Goal: Check status: Check status

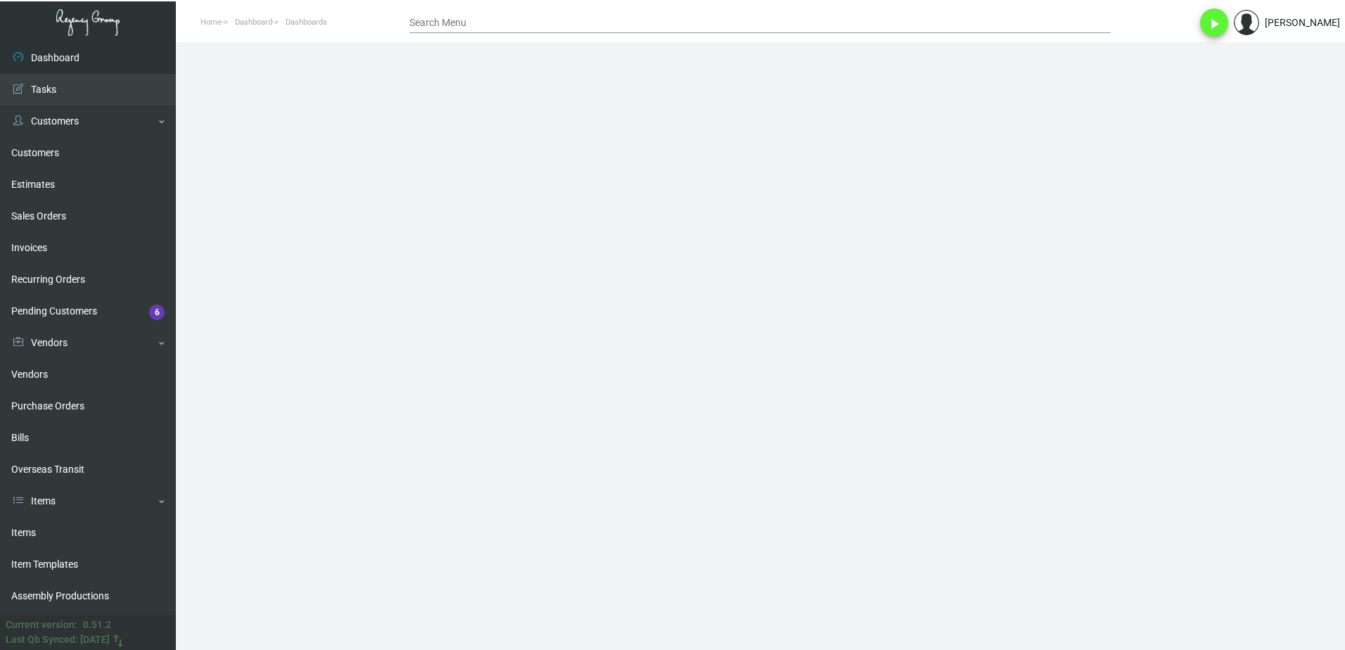
click at [521, 20] on input "Search Menu" at bounding box center [759, 23] width 701 height 11
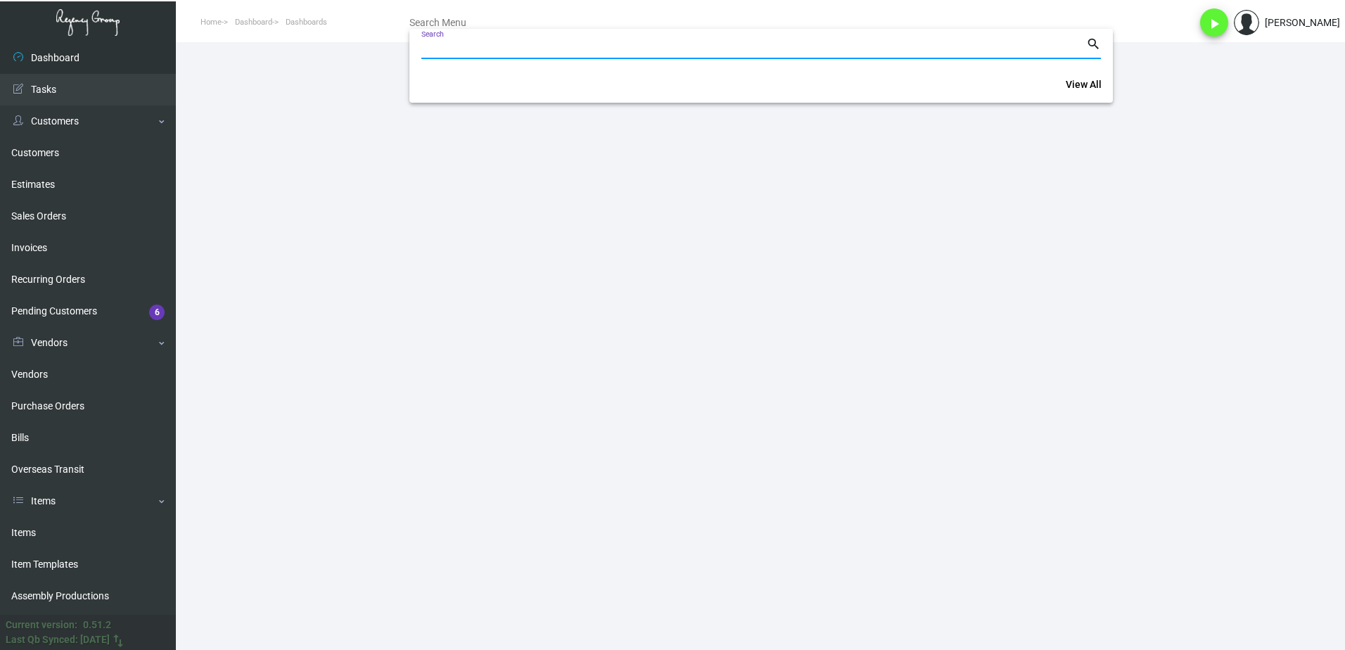
paste input "48012,"
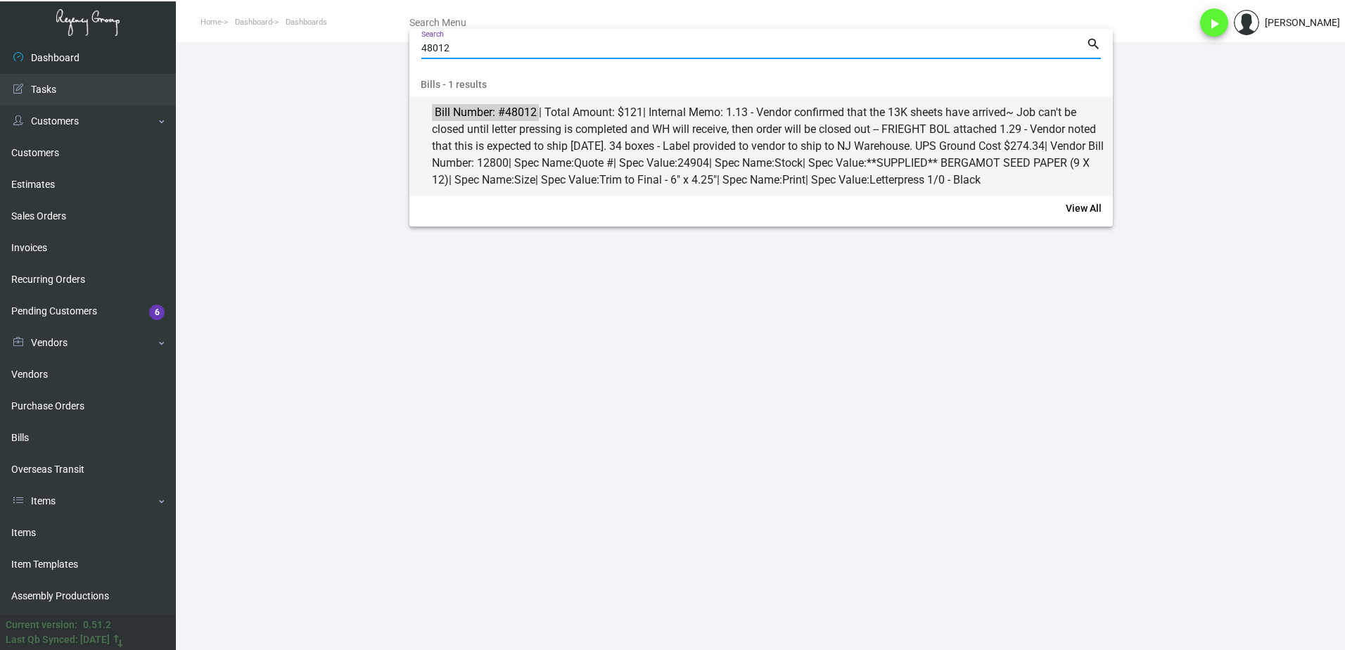
type input "48012"
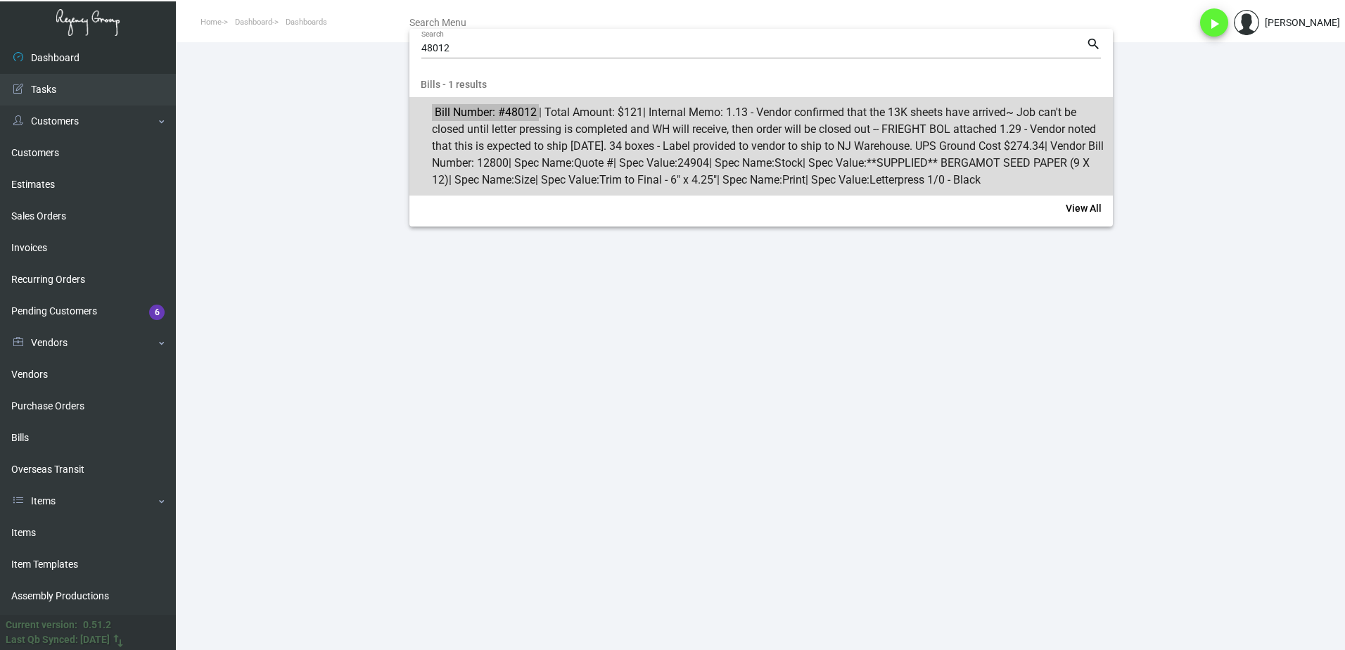
click at [542, 138] on span "Bill Number: #48012 | Total Amount: $121 | Internal Memo: 1.13 - Vendor confirm…" at bounding box center [769, 146] width 674 height 84
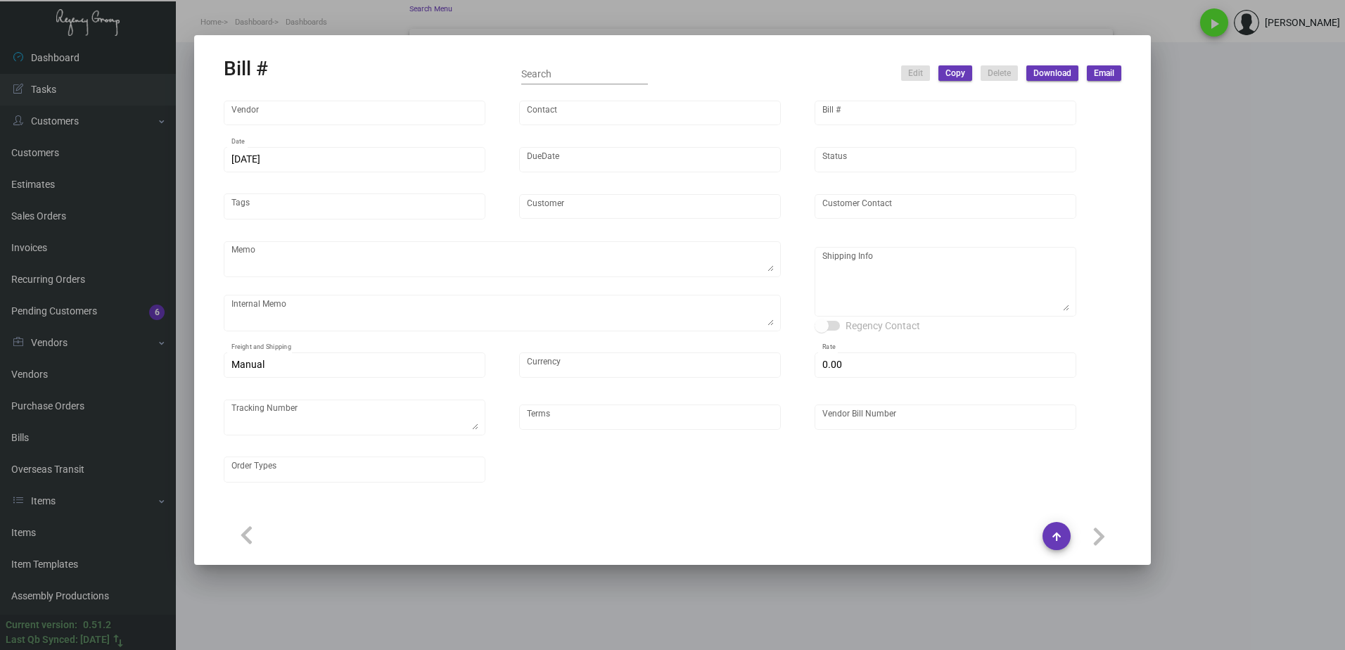
type input "Fey Printing"
type input "[PERSON_NAME]"
type input "48012"
type input "[DATE]"
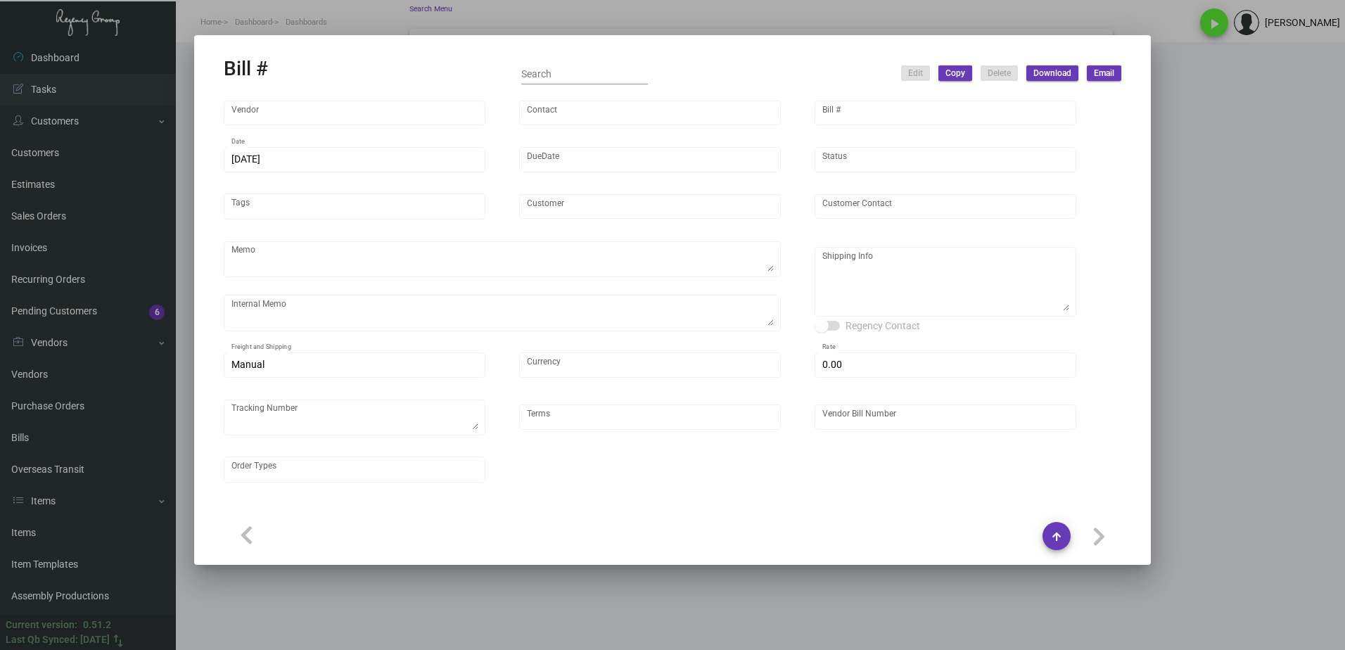
type input "SH Group"
type input "[PERSON_NAME]"
type textarea "PLEASE SEND PDF PROOFS TO OUR ART TEAM ; [EMAIL_ADDRESS][DOMAIN_NAME] WITH ME I…"
type textarea "1.13 - Vendor confirmed that the 13K sheets have arrived~ Job can't be closed u…"
type textarea "SH Group - [PERSON_NAME] [STREET_ADDRESS][US_STATE]"
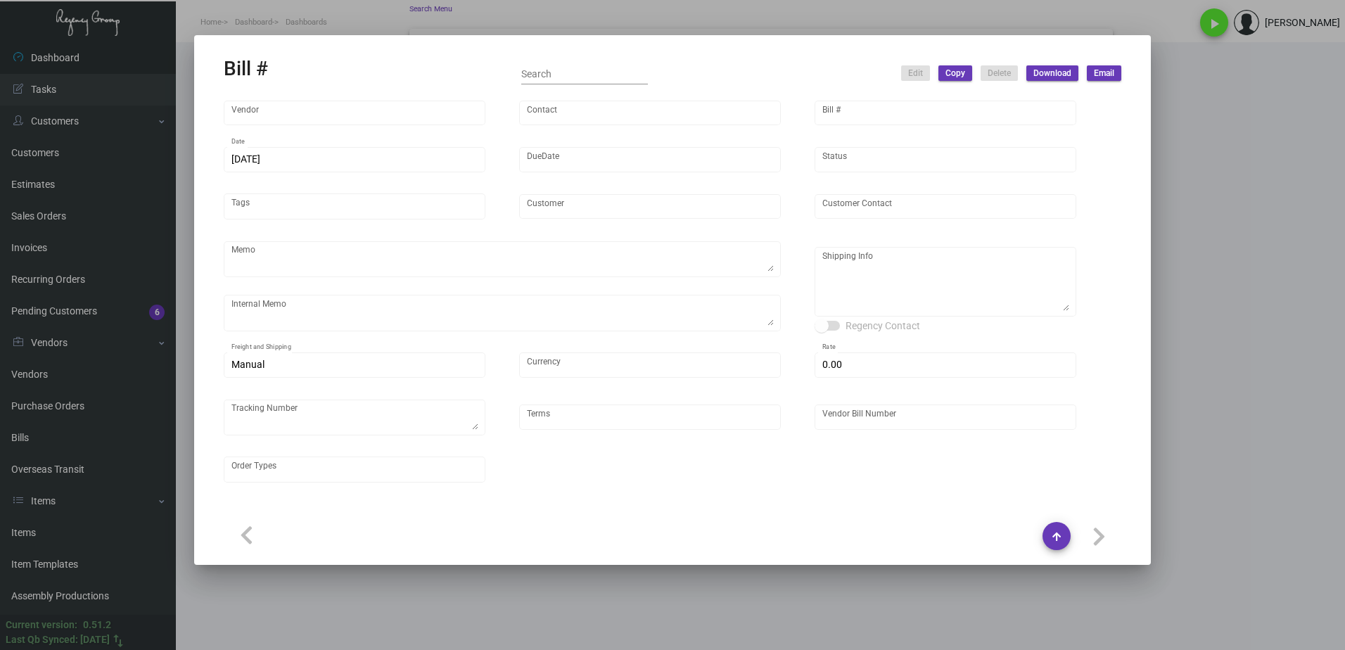
type input "United States Dollar $"
type input "$ 0.00"
type input "Net 30"
type input "12800"
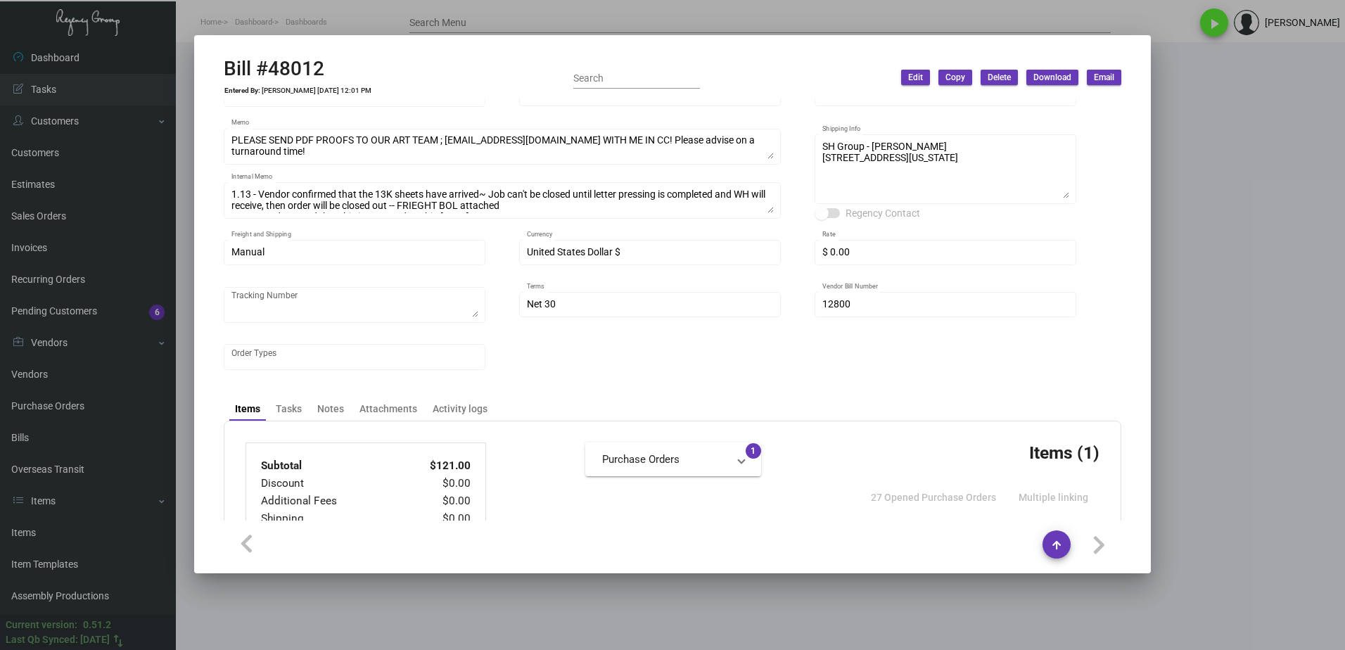
scroll to position [70, 0]
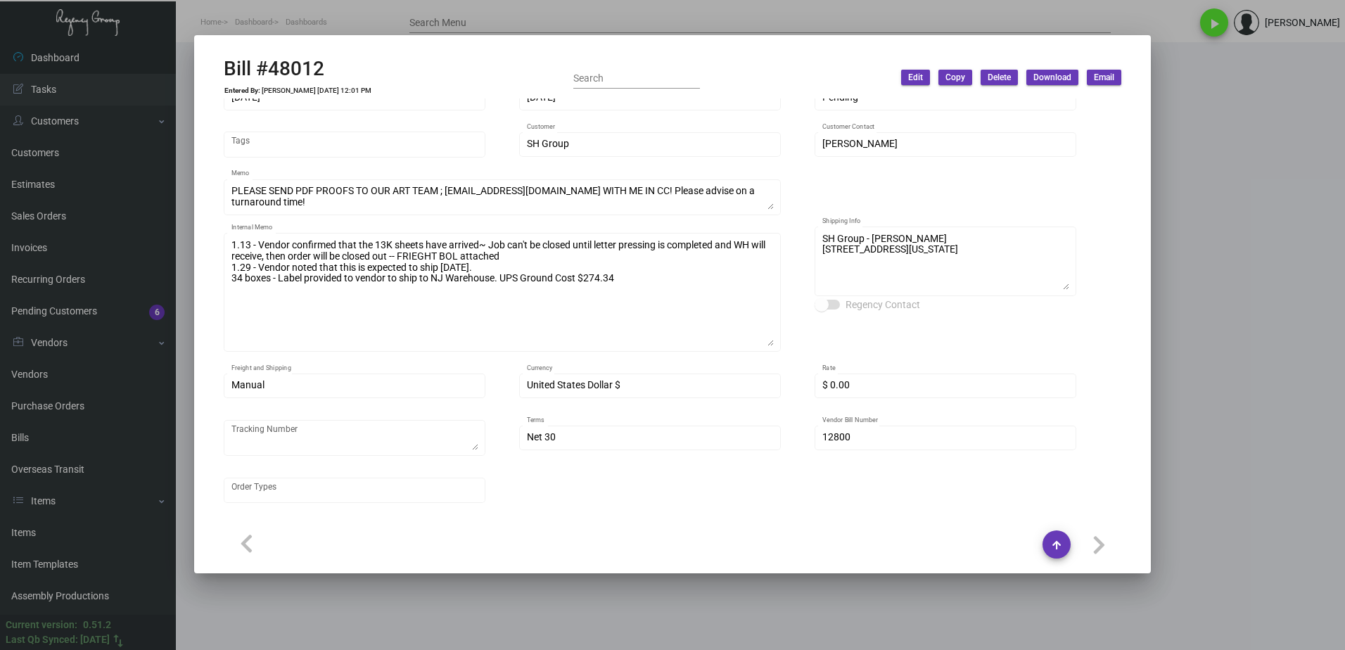
click at [776, 344] on div "1.13 - Vendor confirmed that the 13K sheets have arrived~ Job can't be closed u…" at bounding box center [502, 291] width 557 height 121
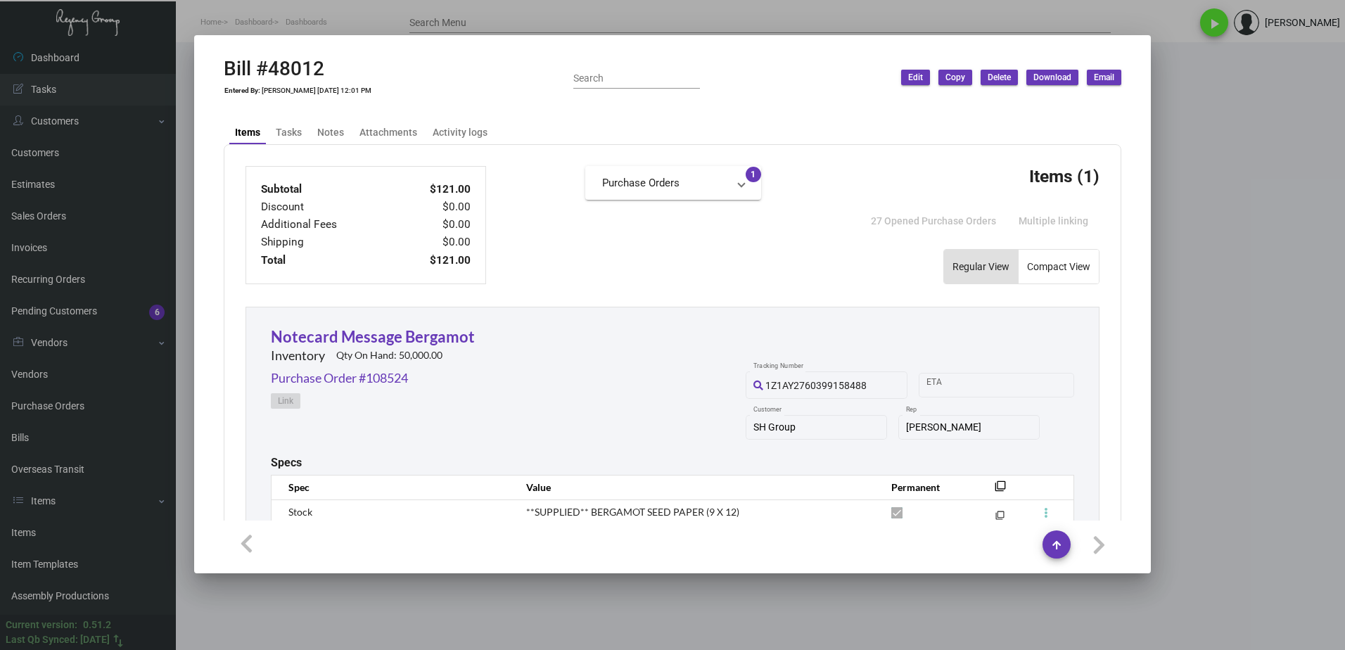
scroll to position [555, 0]
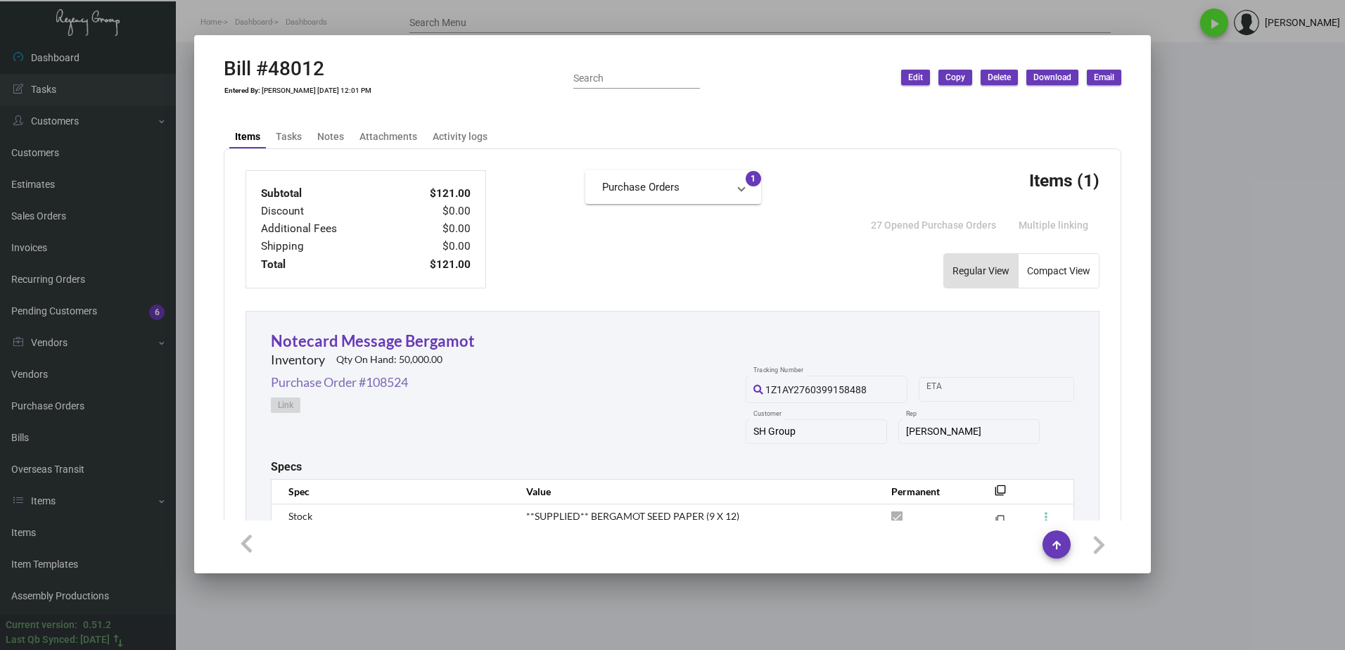
click at [365, 385] on link "Purchase Order #108524" at bounding box center [339, 382] width 137 height 19
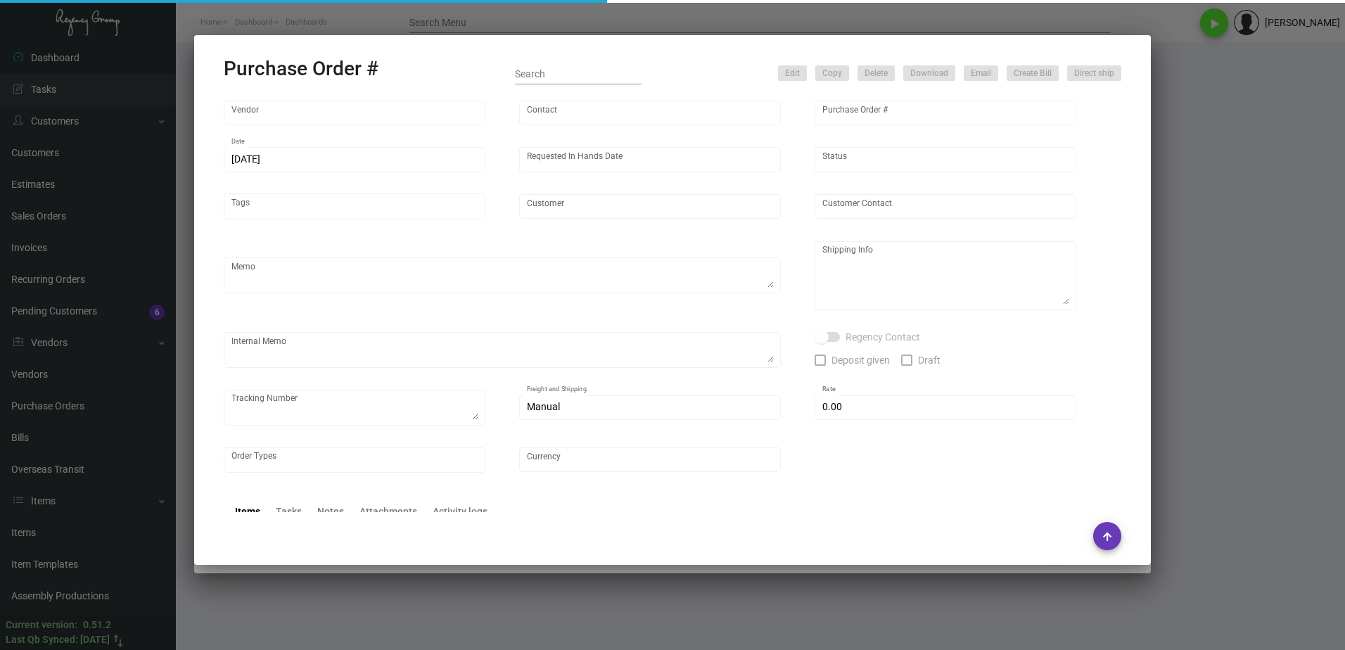
type input "Fey Printing"
type input "[PERSON_NAME]"
type input "108524"
type input "[DATE]"
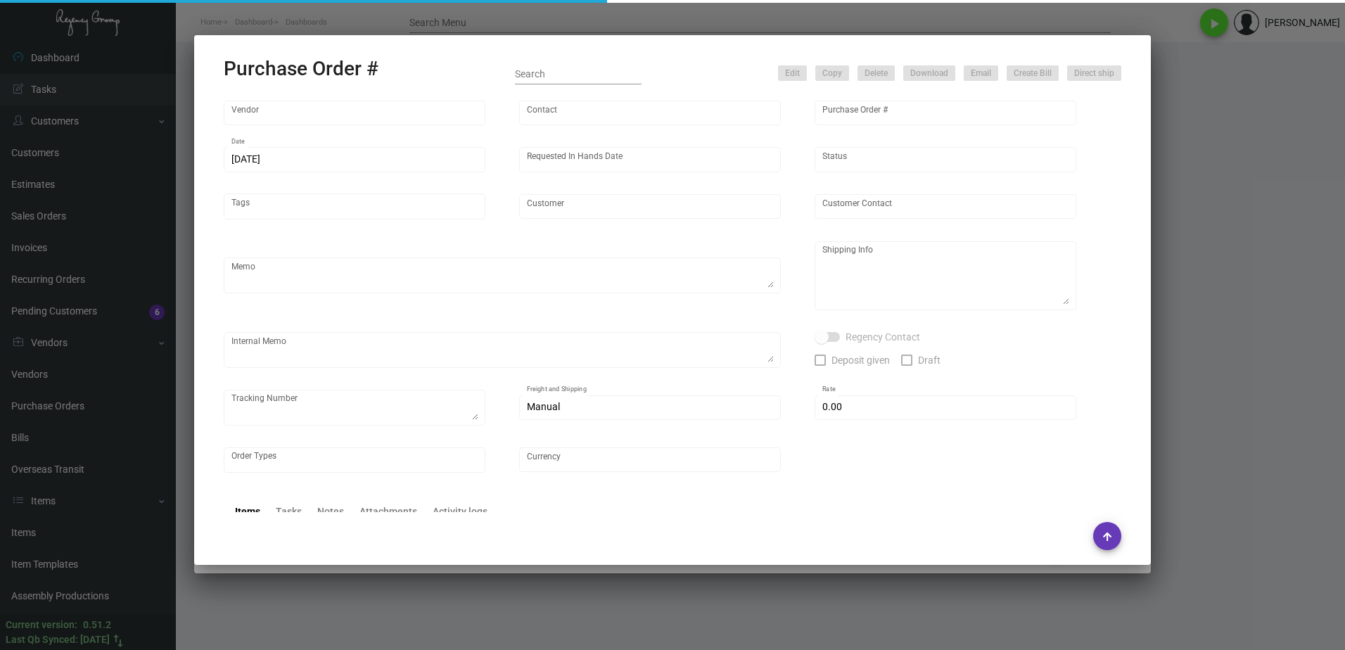
type input "SH Group"
type textarea "PLEASE SEND PDF PROOFS TO OUR ART TEAM ; [EMAIL_ADDRESS][DOMAIN_NAME] WITH ME I…"
type textarea "Regency Group NJ - [PERSON_NAME] [STREET_ADDRESS]"
type textarea "1.13 - Vendor confirmed that the 13K sheets have arrived~ Job can't be closed u…"
checkbox input "true"
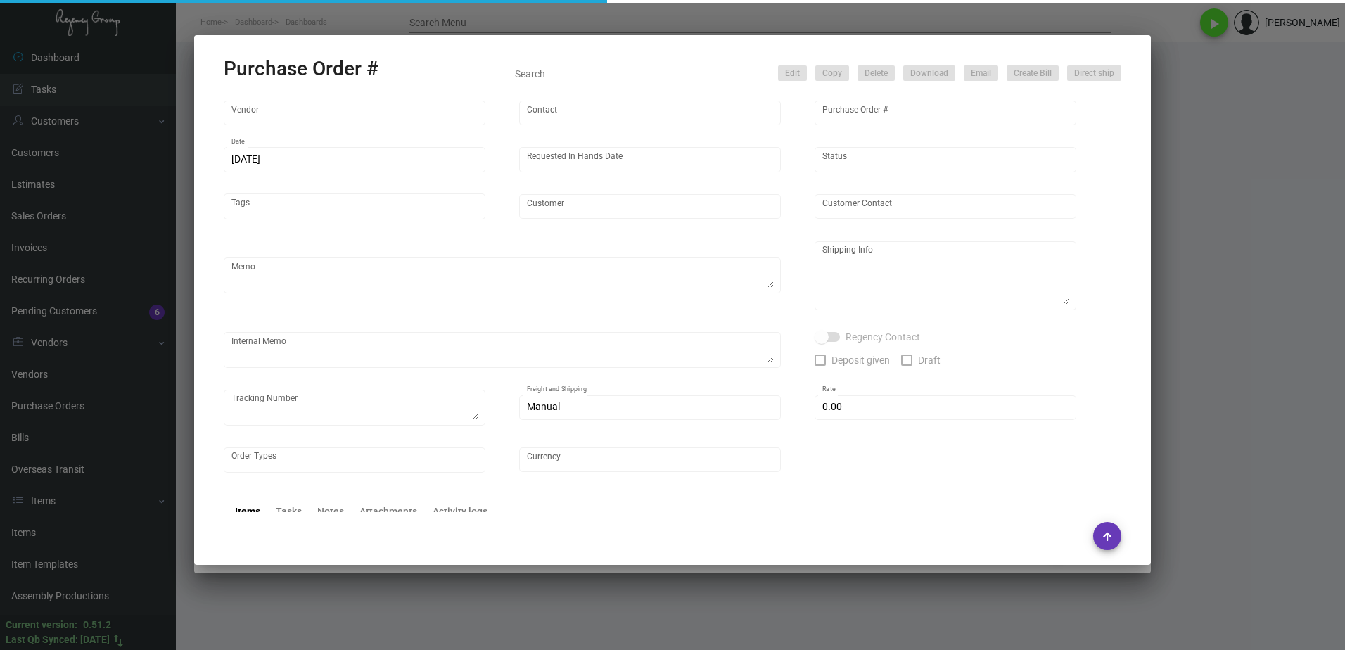
type input "$ 0.00"
type input "United States Dollar $"
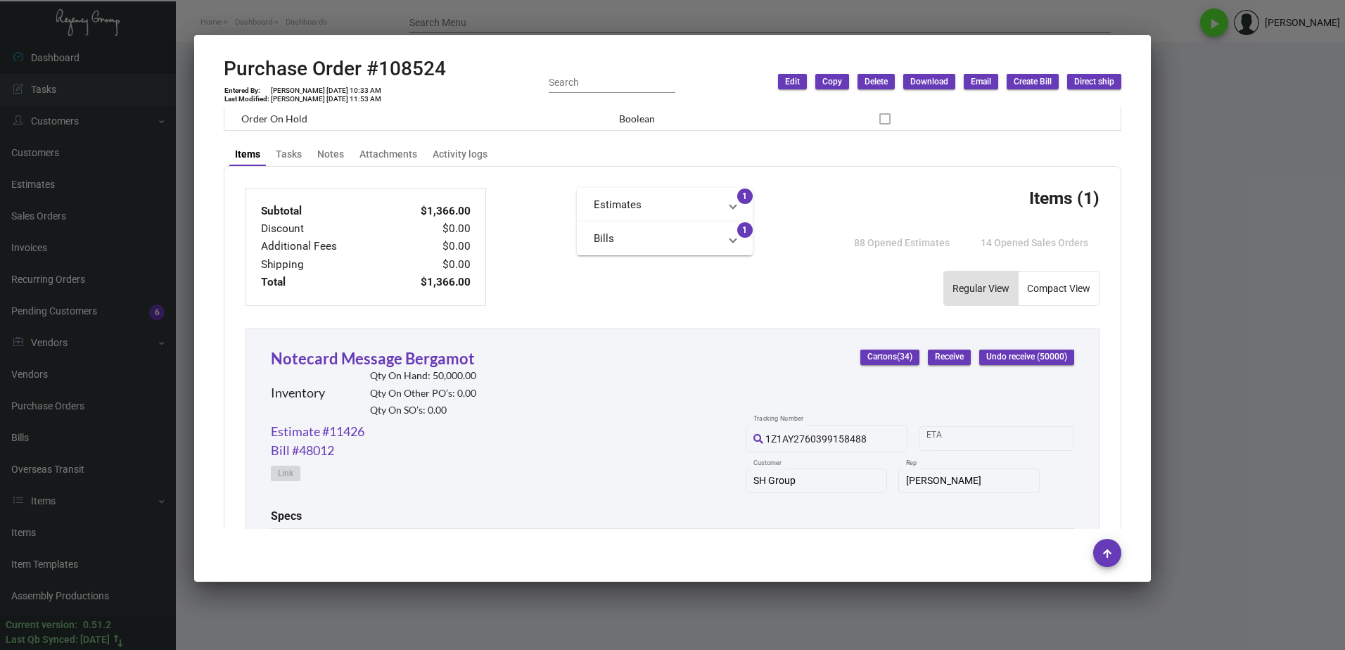
scroll to position [406, 0]
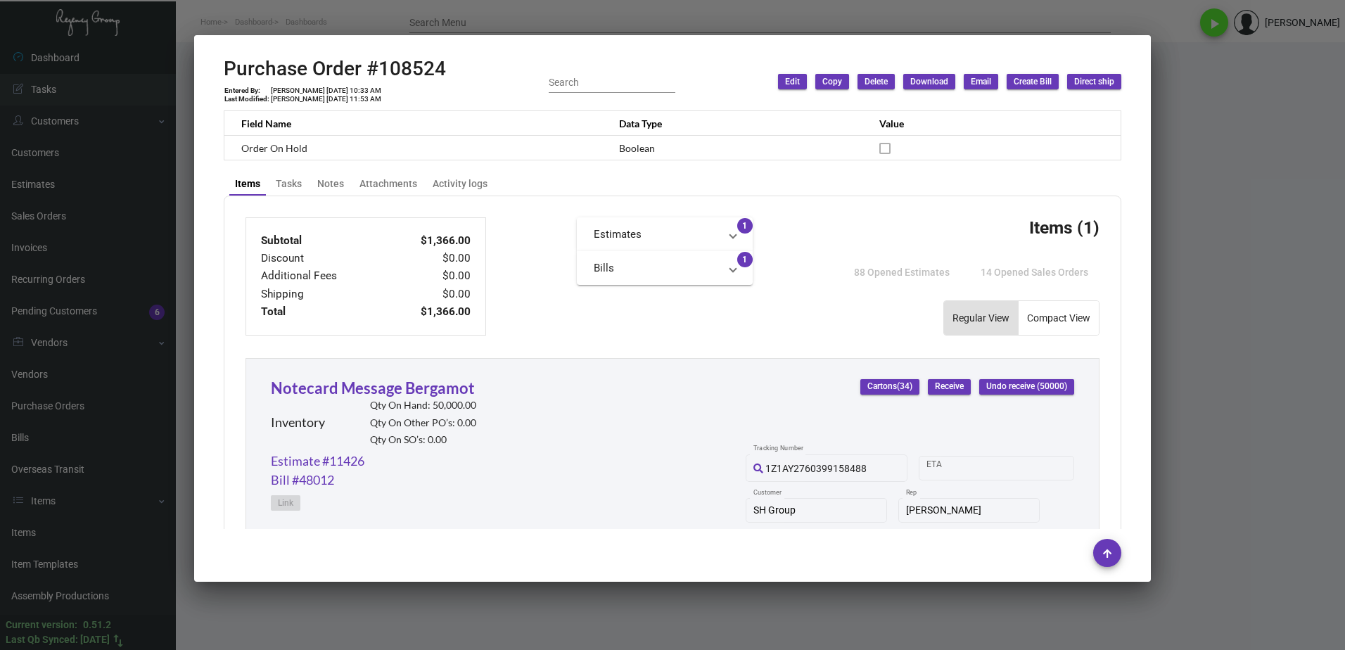
click at [1228, 336] on div at bounding box center [672, 325] width 1345 height 650
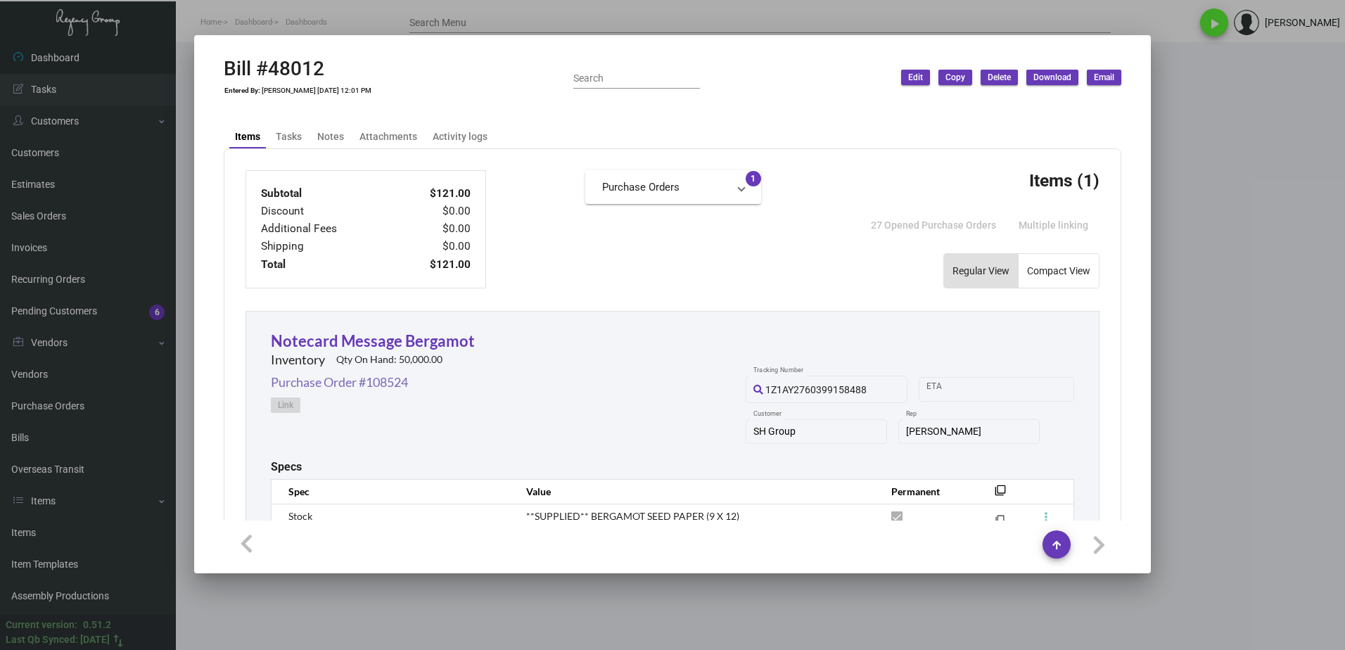
click at [402, 388] on link "Purchase Order #108524" at bounding box center [339, 382] width 137 height 19
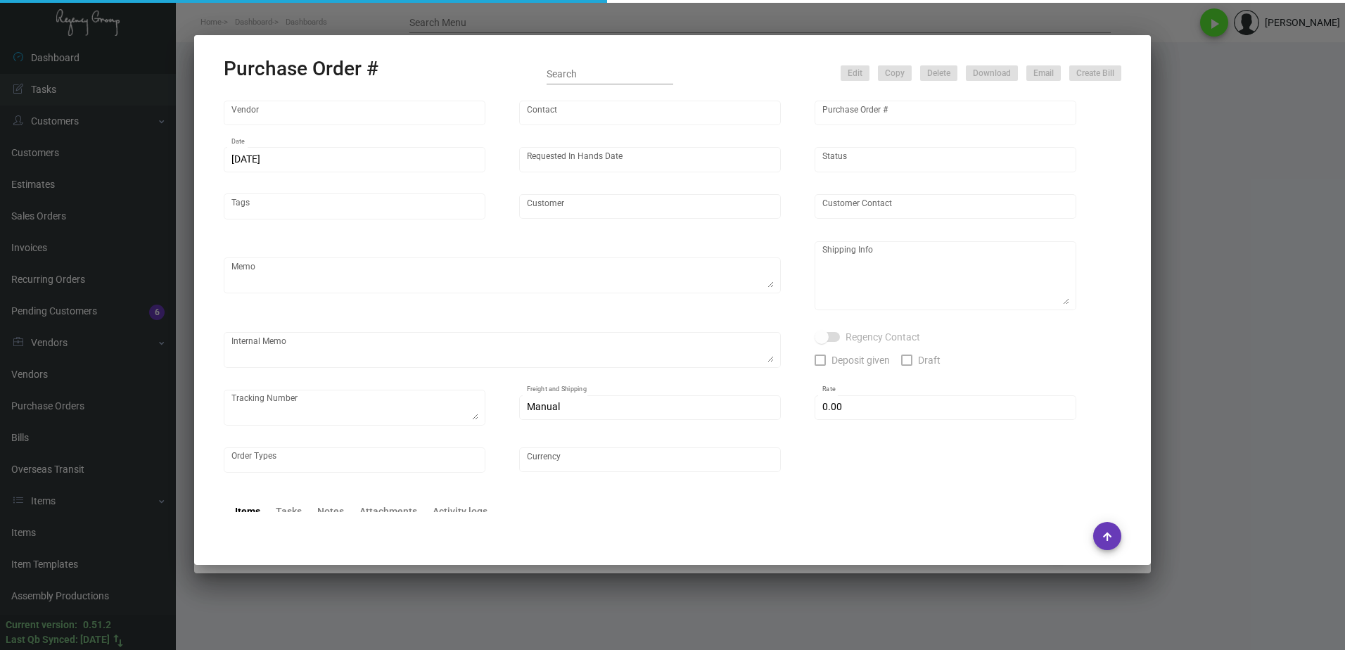
type input "Fey Printing"
type input "[PERSON_NAME]"
type input "108524"
type input "[DATE]"
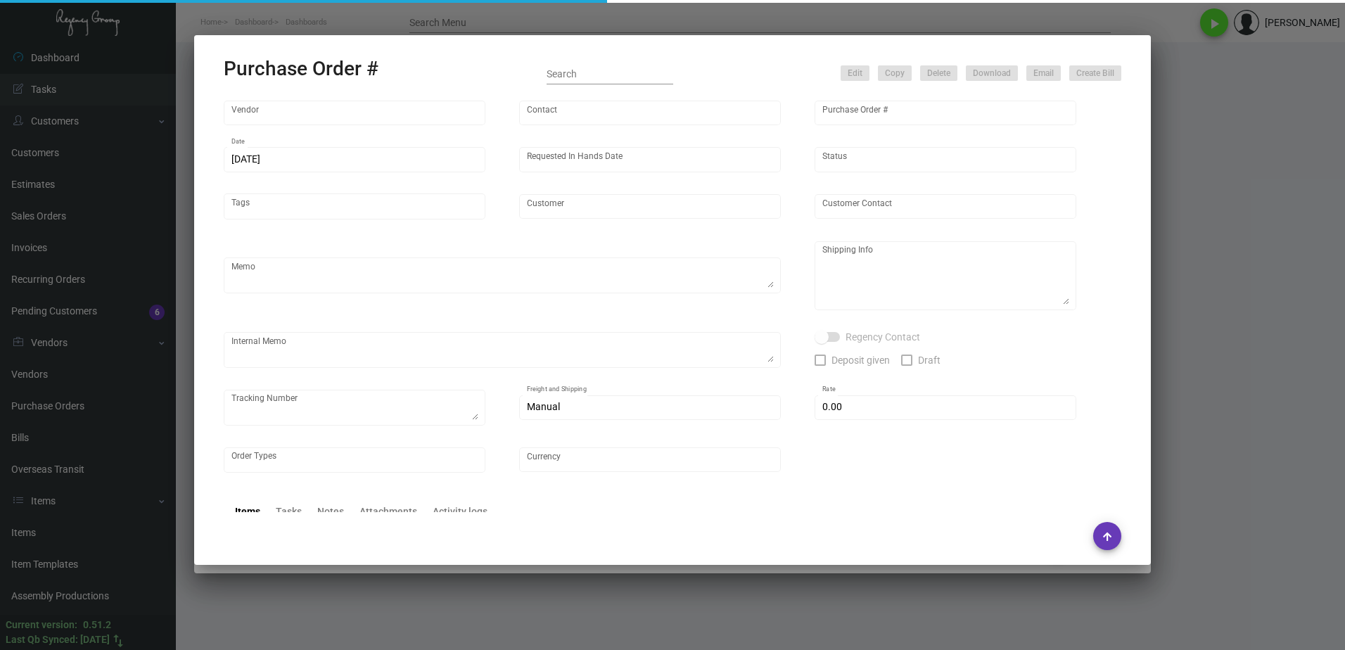
type input "SH Group"
type textarea "PLEASE SEND PDF PROOFS TO OUR ART TEAM ; [EMAIL_ADDRESS][DOMAIN_NAME] WITH ME I…"
type textarea "Regency Group NJ - [PERSON_NAME] [STREET_ADDRESS]"
type textarea "1.13 - Vendor confirmed that the 13K sheets have arrived~ Job can't be closed u…"
checkbox input "true"
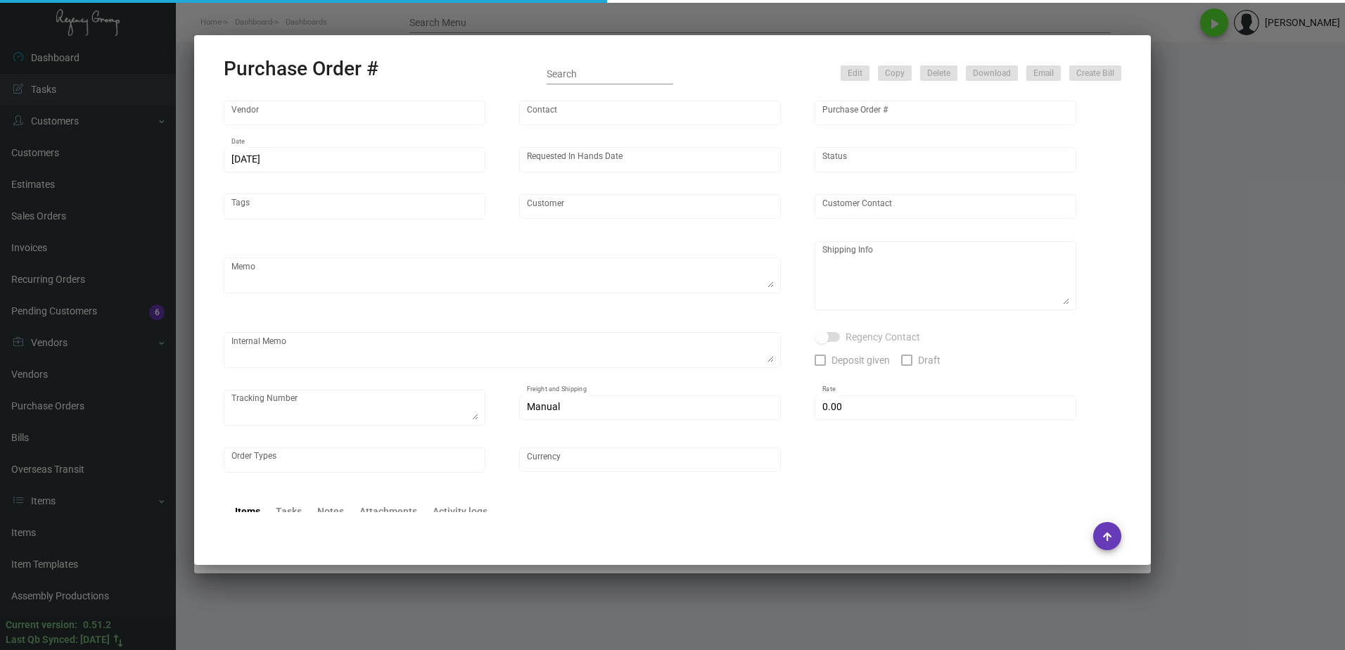
type input "$ 0.00"
type input "United States Dollar $"
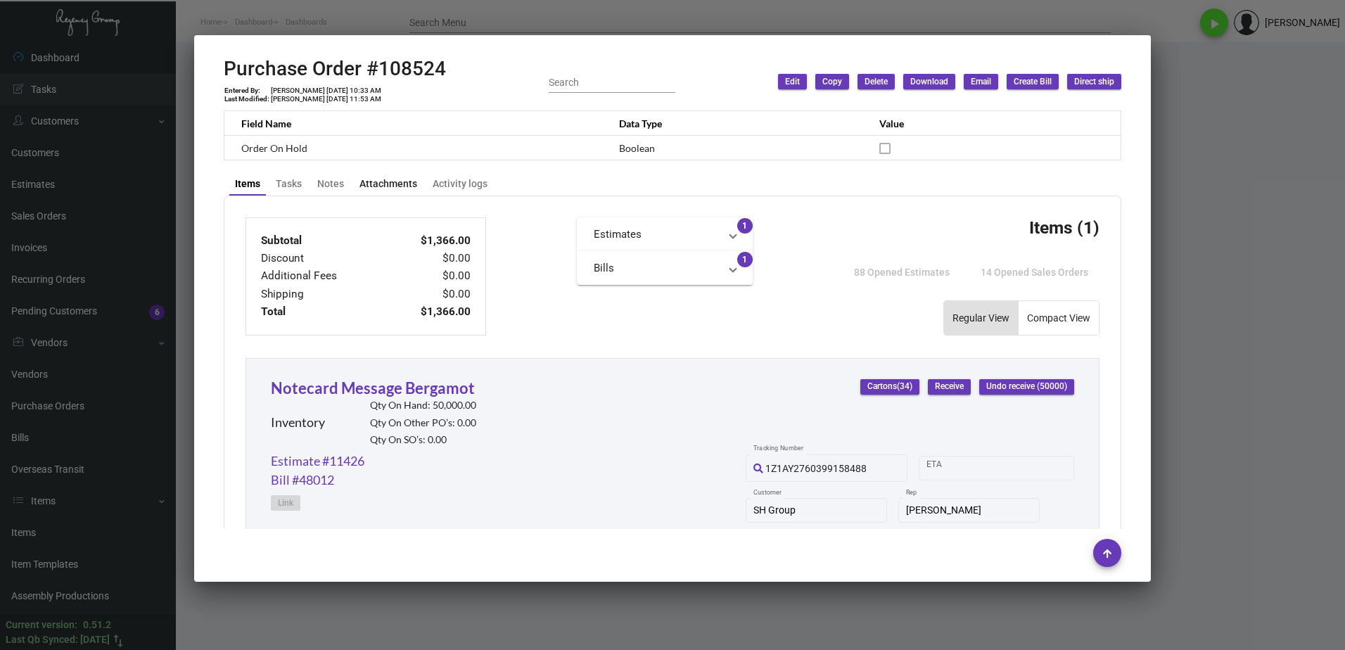
click at [376, 180] on div "Attachments" at bounding box center [388, 184] width 58 height 15
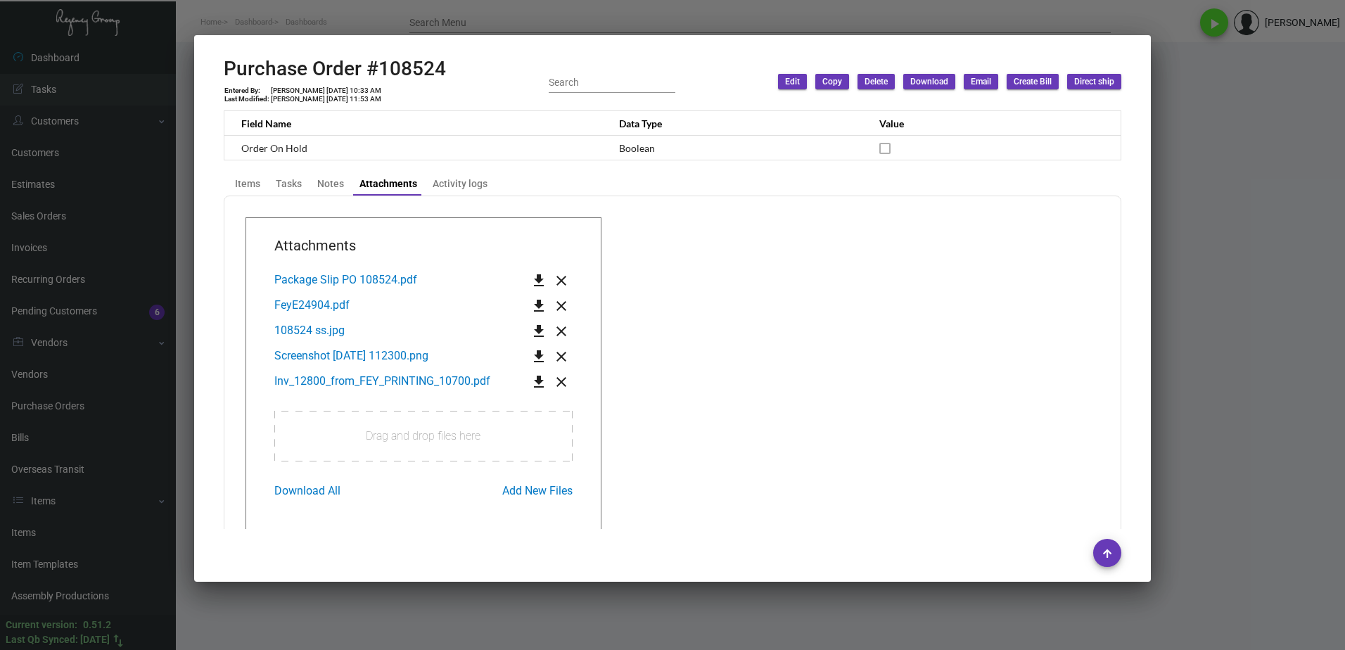
click at [533, 378] on mat-icon "get_app" at bounding box center [538, 382] width 17 height 17
click at [1229, 127] on div at bounding box center [672, 325] width 1345 height 650
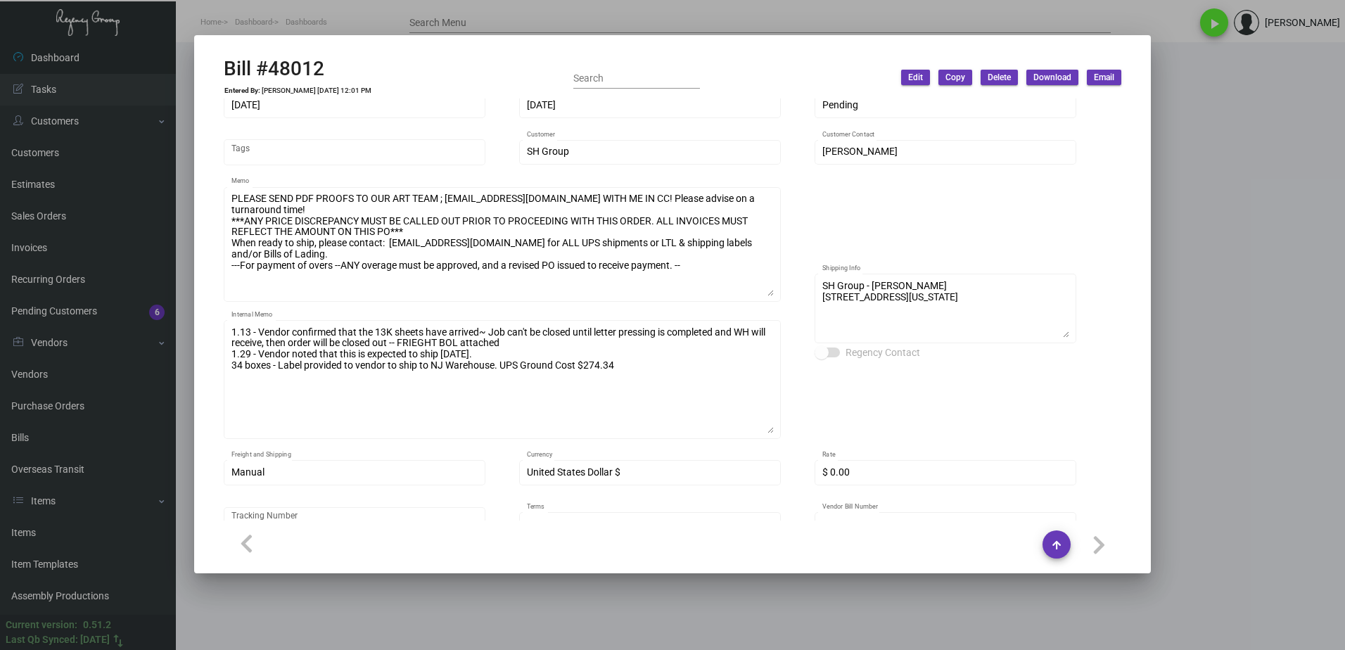
scroll to position [0, 0]
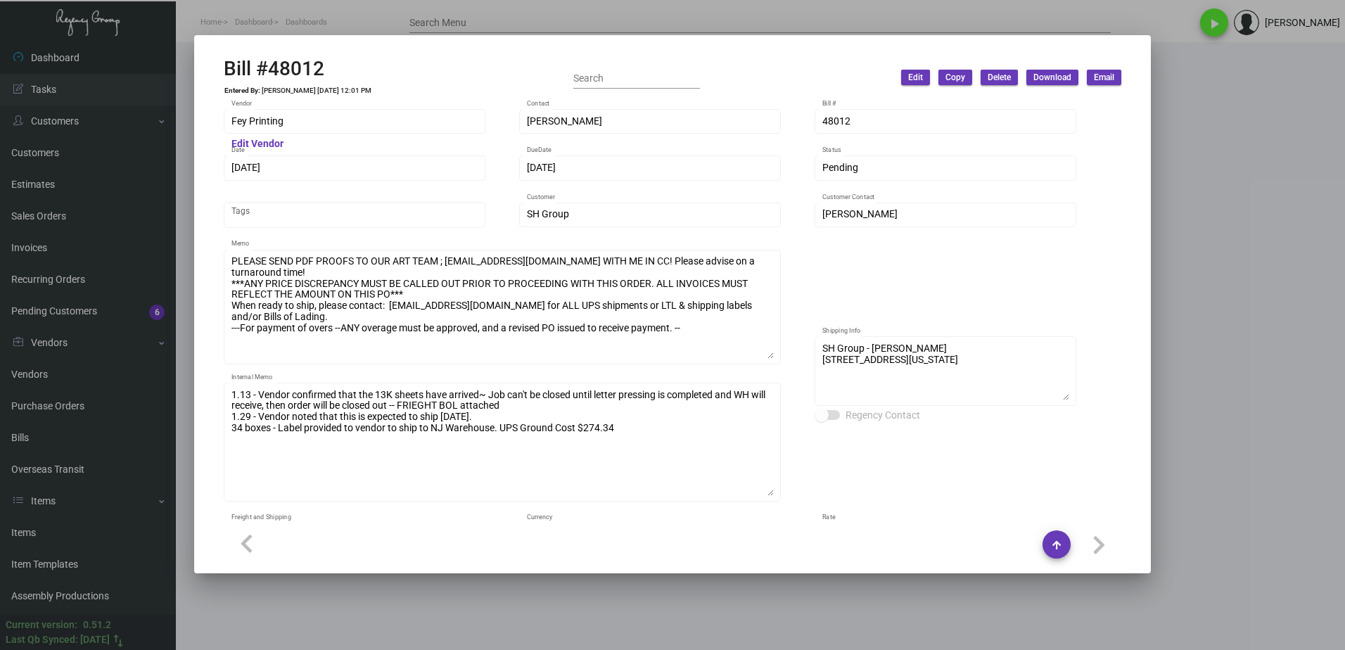
click at [1226, 219] on div at bounding box center [672, 325] width 1345 height 650
